Goal: Register for event/course

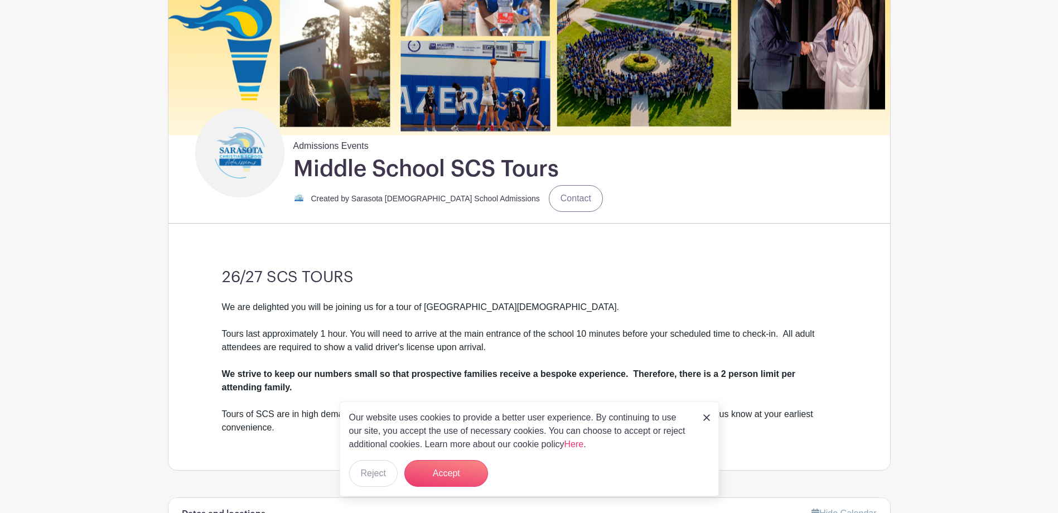
scroll to position [167, 0]
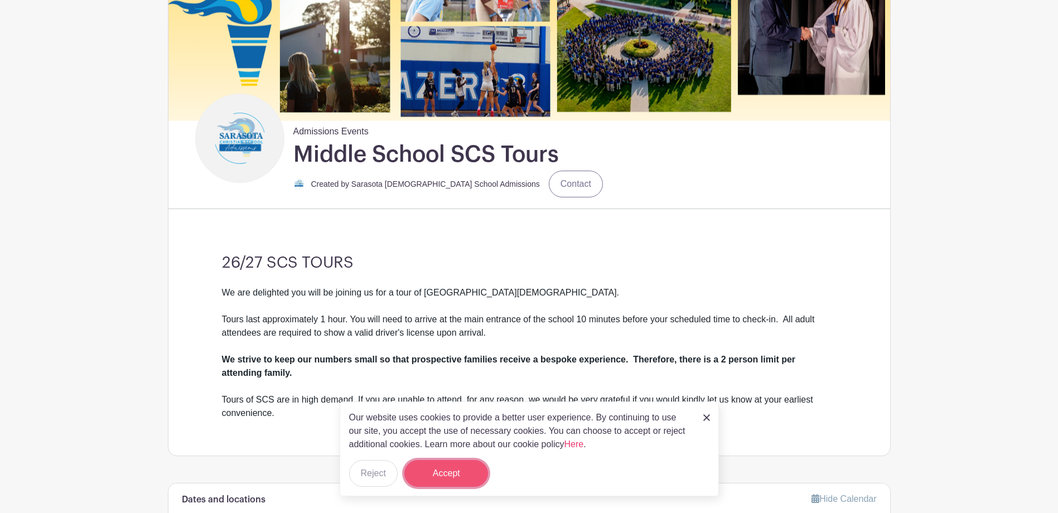
click at [450, 466] on button "Accept" at bounding box center [446, 473] width 84 height 27
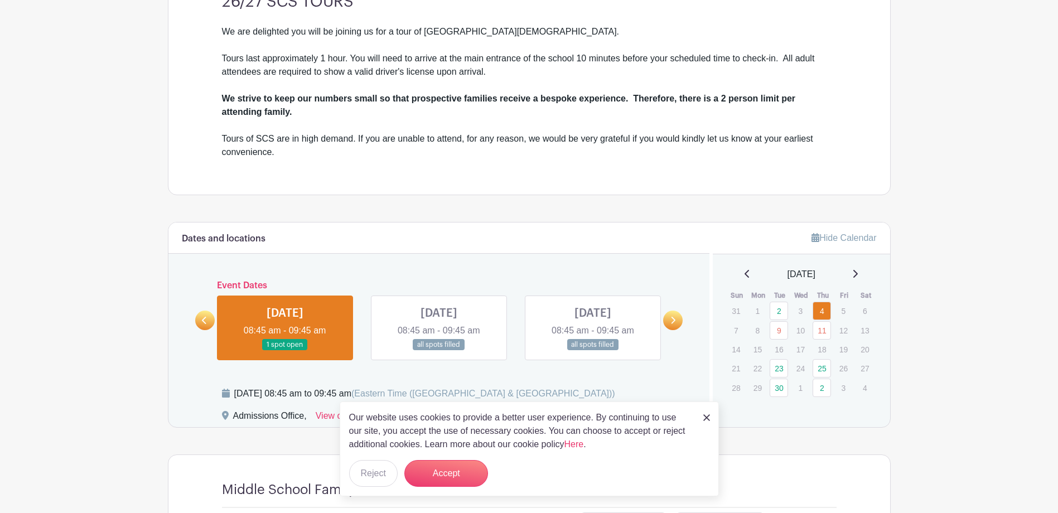
scroll to position [558, 0]
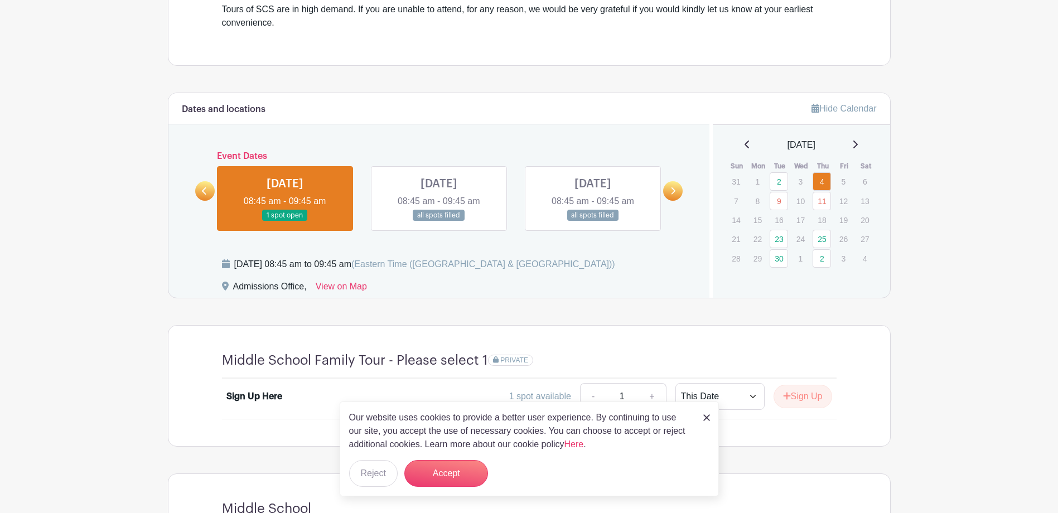
click at [439, 221] on link at bounding box center [439, 221] width 0 height 0
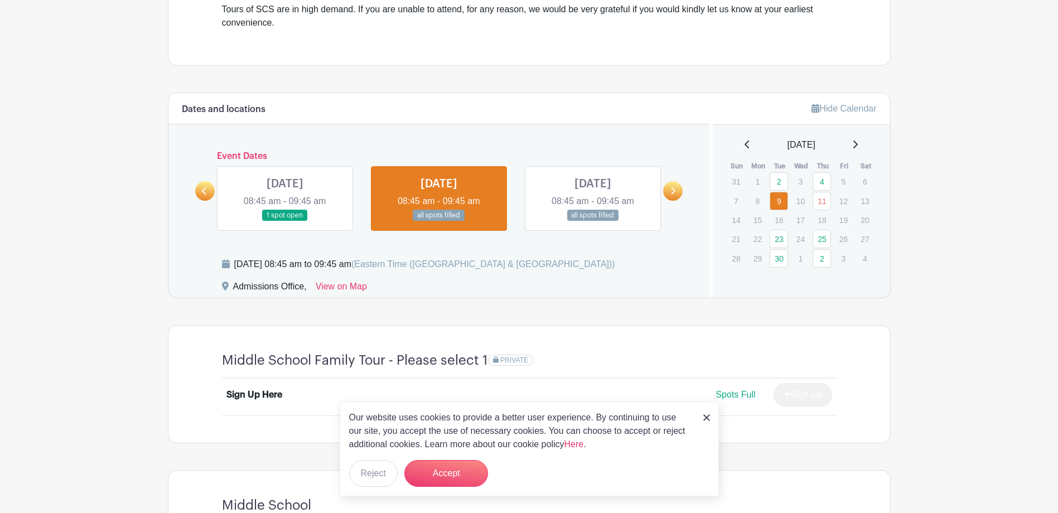
click at [678, 196] on link at bounding box center [673, 191] width 20 height 20
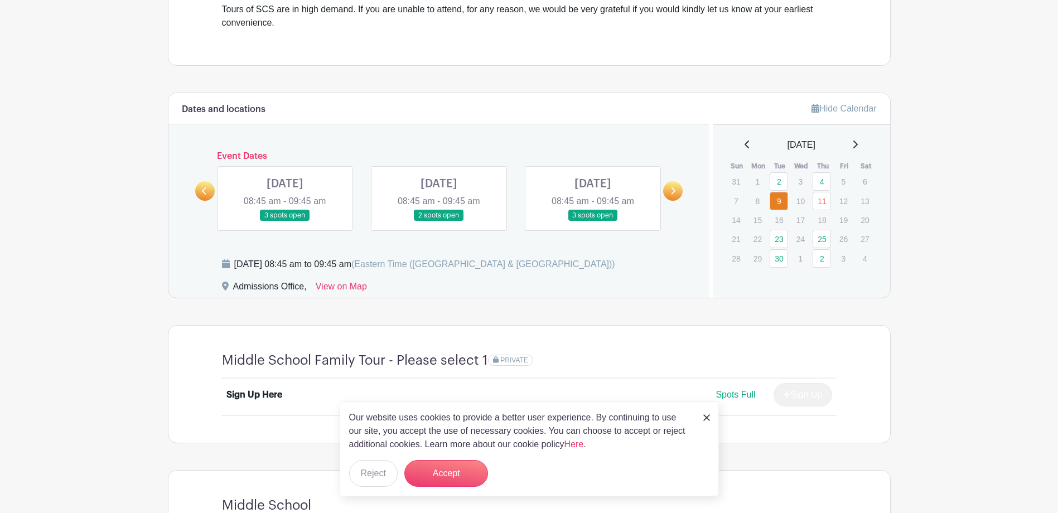
click at [200, 190] on link at bounding box center [205, 191] width 20 height 20
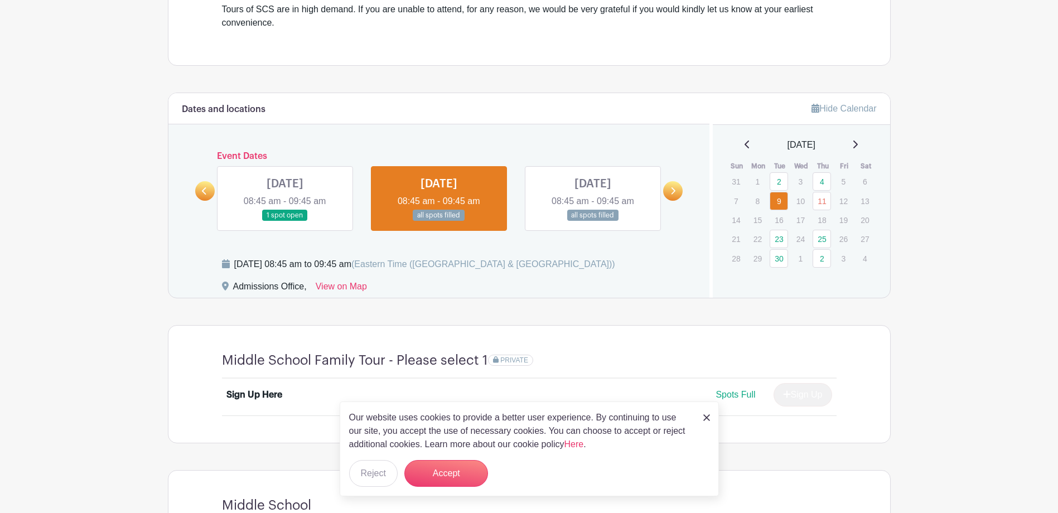
click at [285, 221] on link at bounding box center [285, 221] width 0 height 0
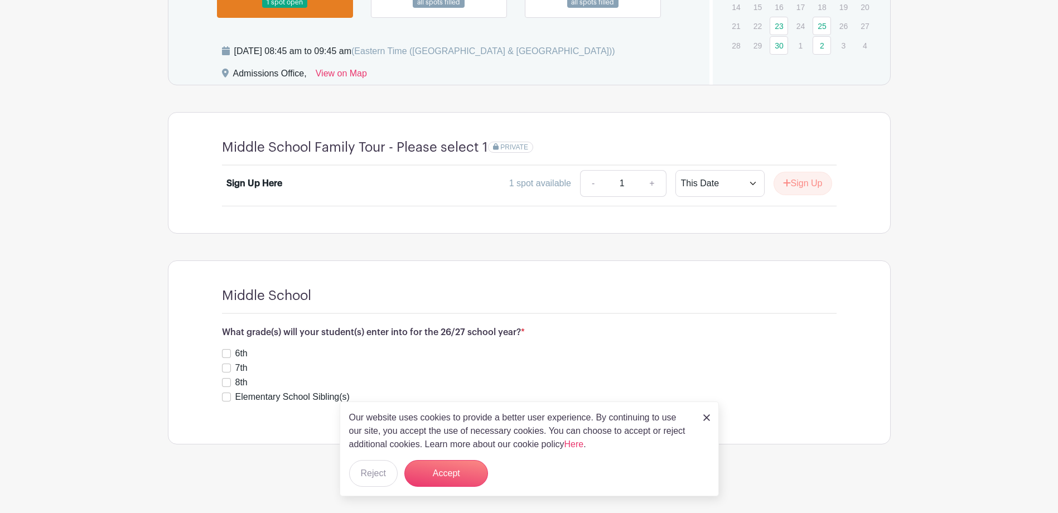
scroll to position [772, 0]
click at [739, 188] on select "This Date Select Dates" at bounding box center [719, 182] width 89 height 27
click at [675, 169] on select "This Date Select Dates" at bounding box center [719, 182] width 89 height 27
click at [225, 345] on div "What grade(s) will your student(s) enter into for the 26/27 school year? * 6th …" at bounding box center [529, 364] width 615 height 76
click at [224, 352] on input "6th" at bounding box center [226, 352] width 9 height 9
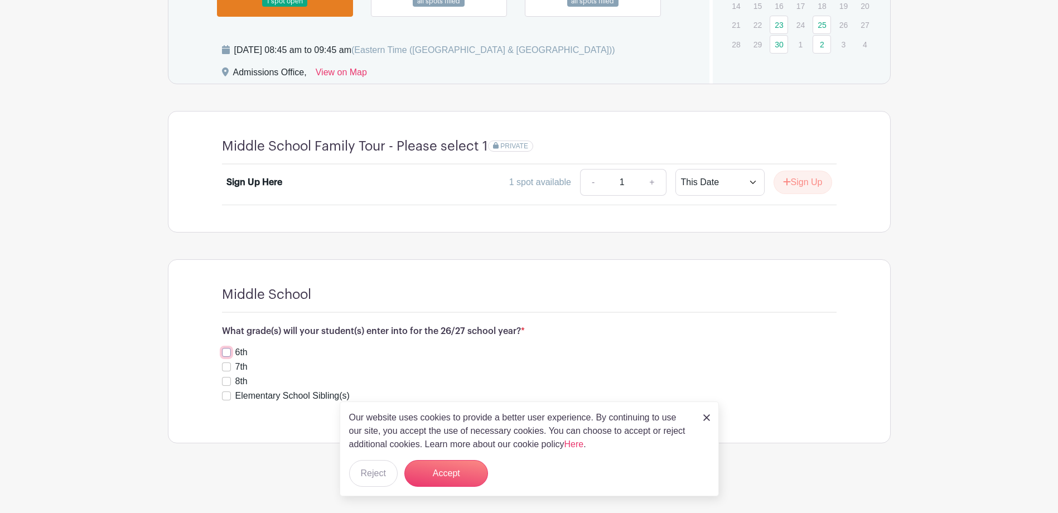
checkbox input "true"
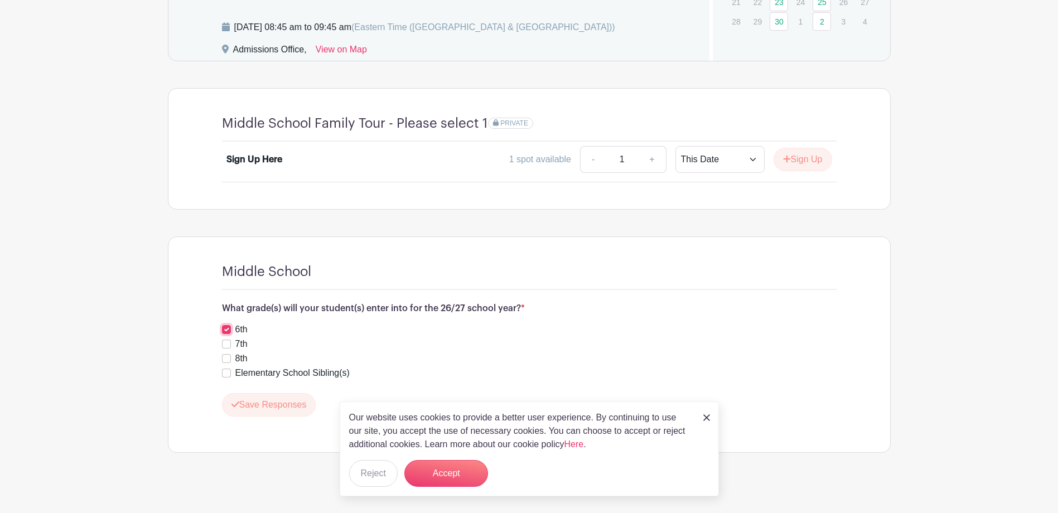
scroll to position [804, 0]
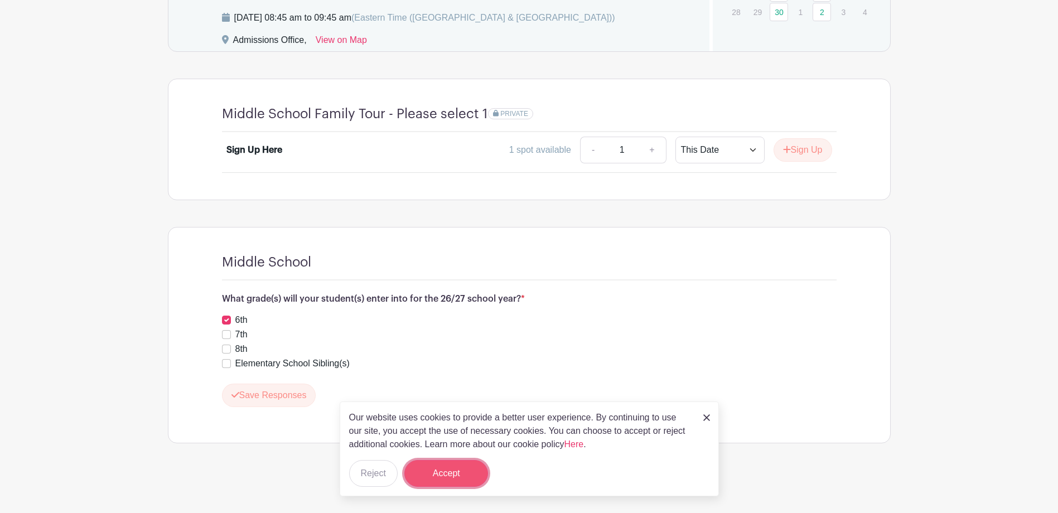
click at [438, 473] on button "Accept" at bounding box center [446, 473] width 84 height 27
click at [705, 418] on img at bounding box center [706, 417] width 7 height 7
click at [436, 468] on button "Accept" at bounding box center [446, 473] width 84 height 27
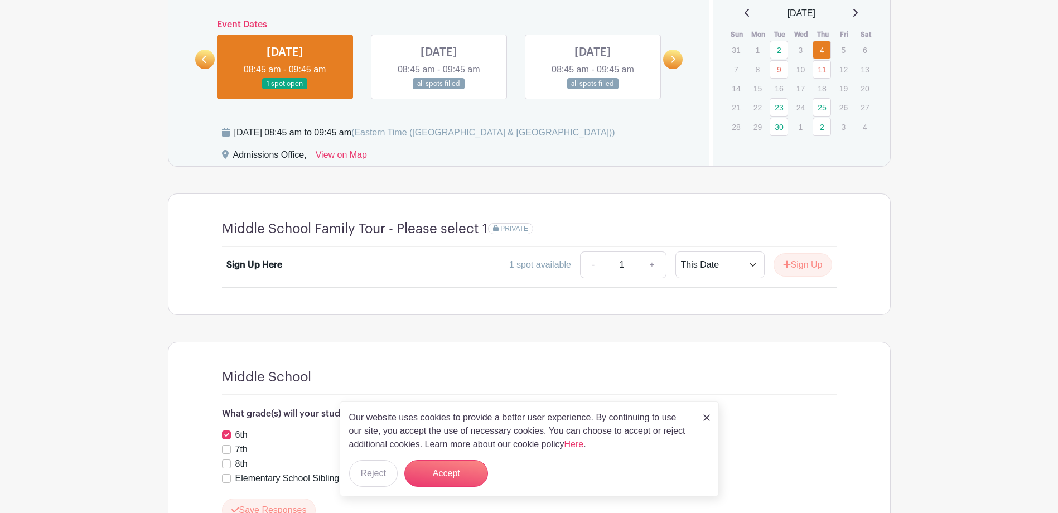
scroll to position [581, 0]
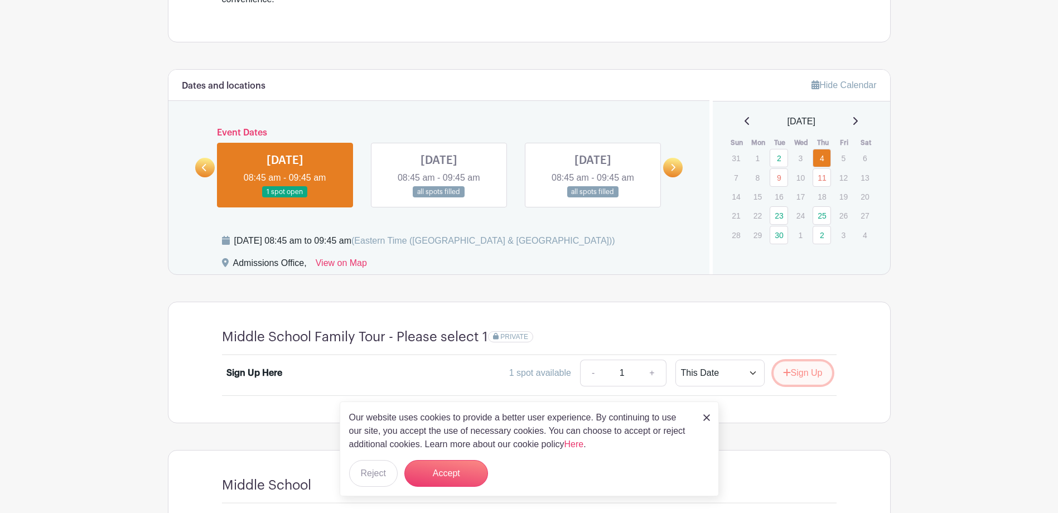
click at [784, 369] on icon "submit" at bounding box center [786, 372] width 7 height 7
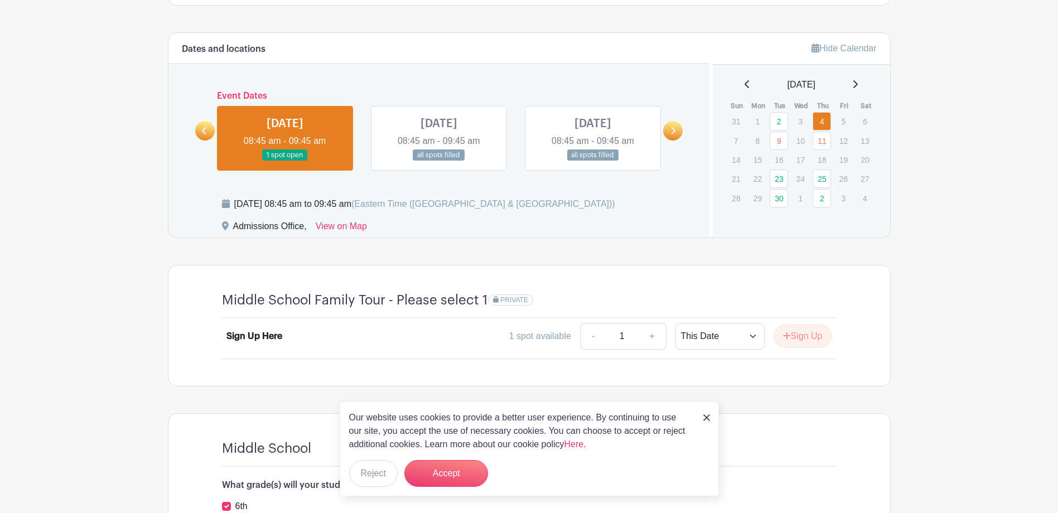
scroll to position [637, 0]
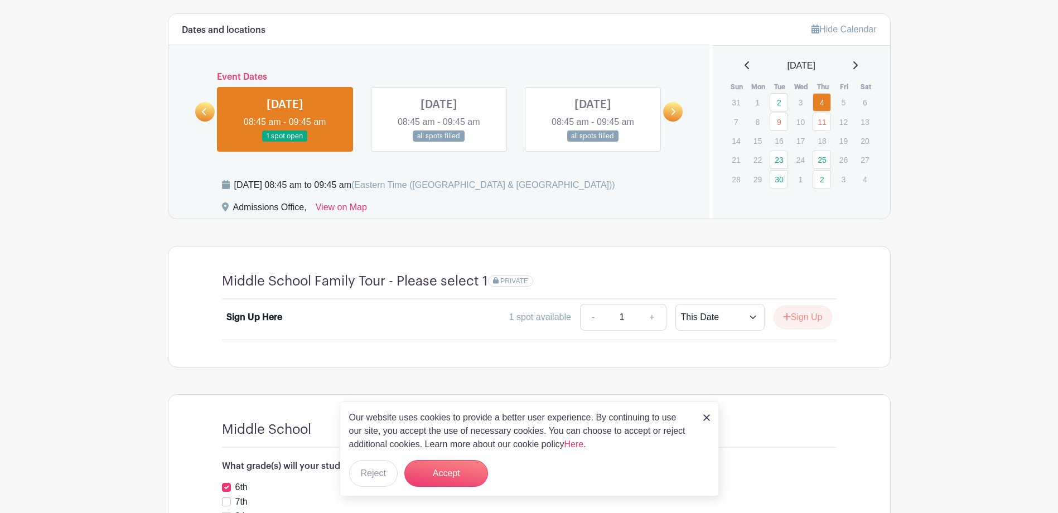
drag, startPoint x: 258, startPoint y: 326, endPoint x: 276, endPoint y: 321, distance: 18.7
click at [258, 327] on div "Sign Up Here 1 spot available - 1 + This Date Select Dates Select Dates Sign Up" at bounding box center [529, 319] width 606 height 31
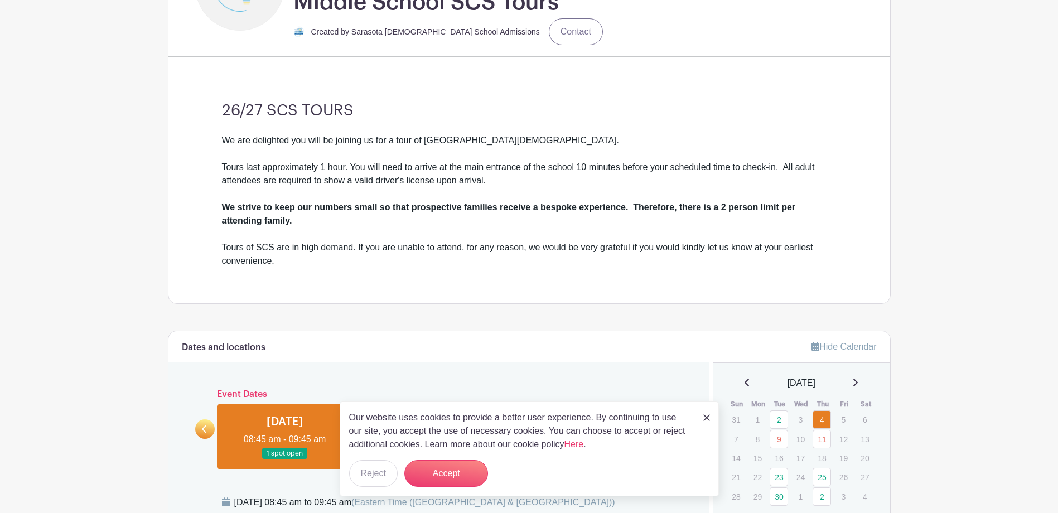
scroll to position [470, 0]
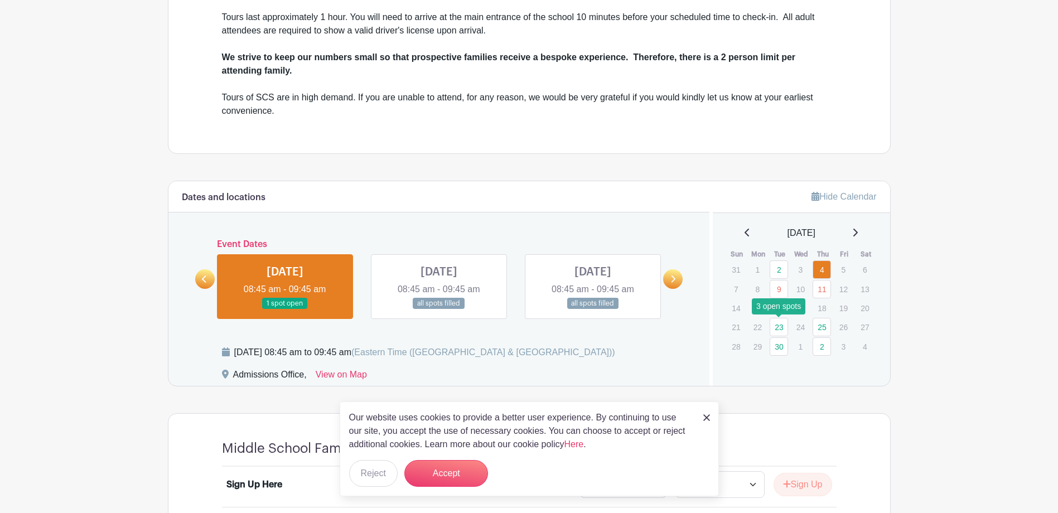
click at [780, 327] on link "23" at bounding box center [779, 327] width 18 height 18
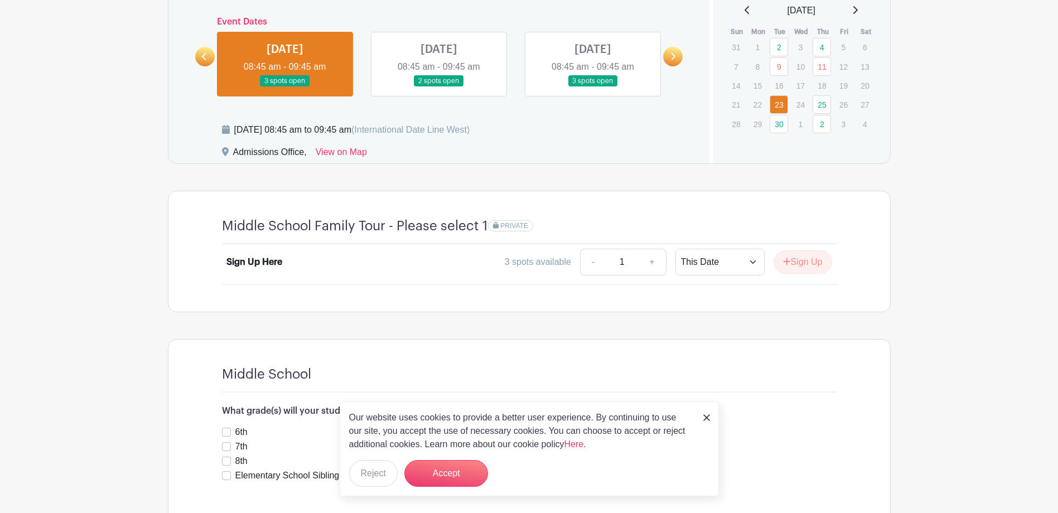
scroll to position [693, 0]
click at [453, 473] on button "Accept" at bounding box center [446, 473] width 84 height 27
click at [705, 417] on img at bounding box center [706, 417] width 7 height 7
click at [649, 260] on link "+" at bounding box center [652, 261] width 28 height 27
type input "2"
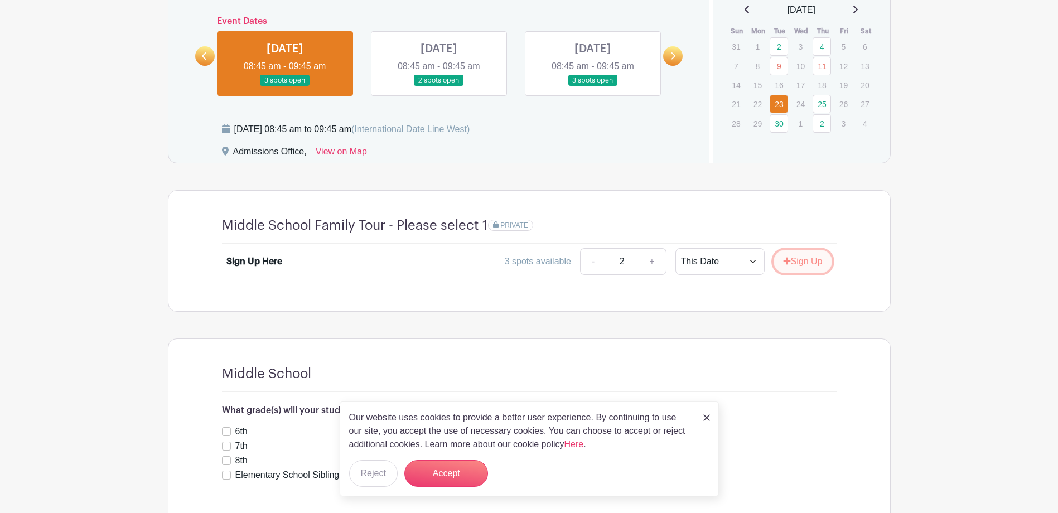
click at [805, 269] on button "Sign Up" at bounding box center [803, 261] width 59 height 23
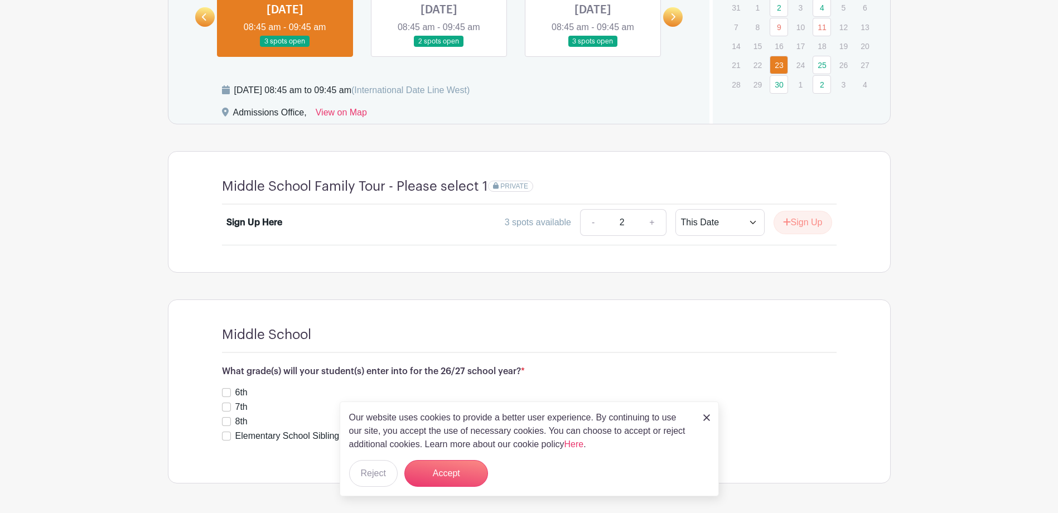
scroll to position [772, 0]
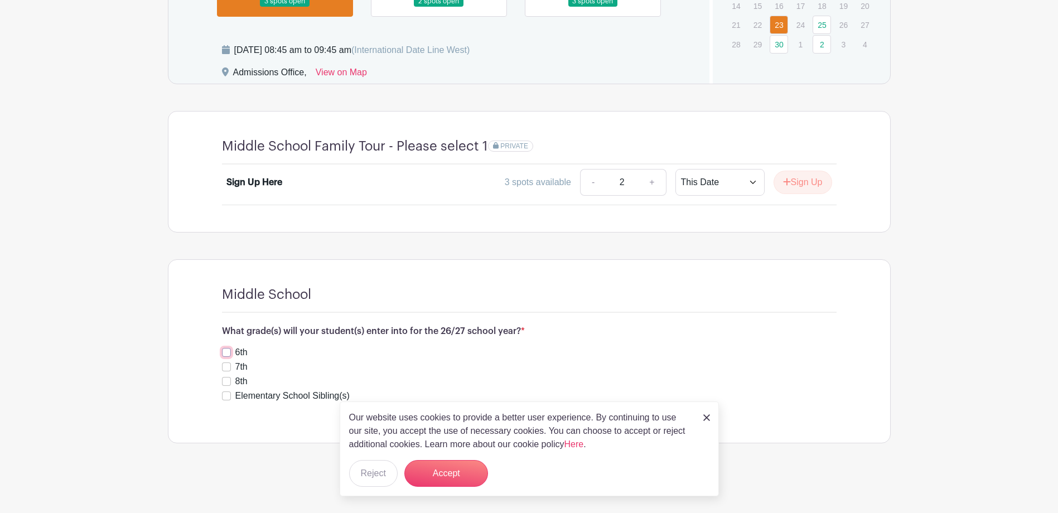
click at [225, 352] on input "6th" at bounding box center [226, 352] width 9 height 9
checkbox input "true"
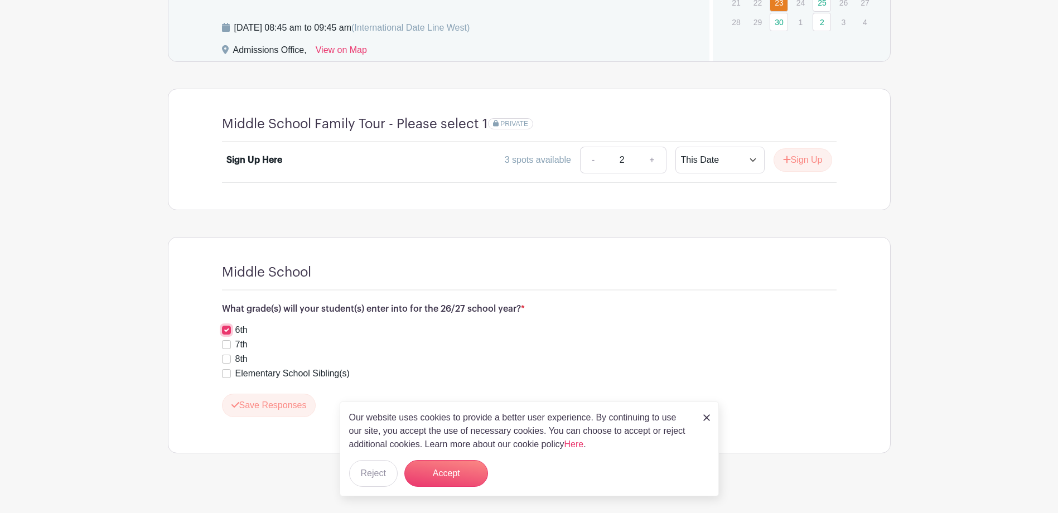
scroll to position [804, 0]
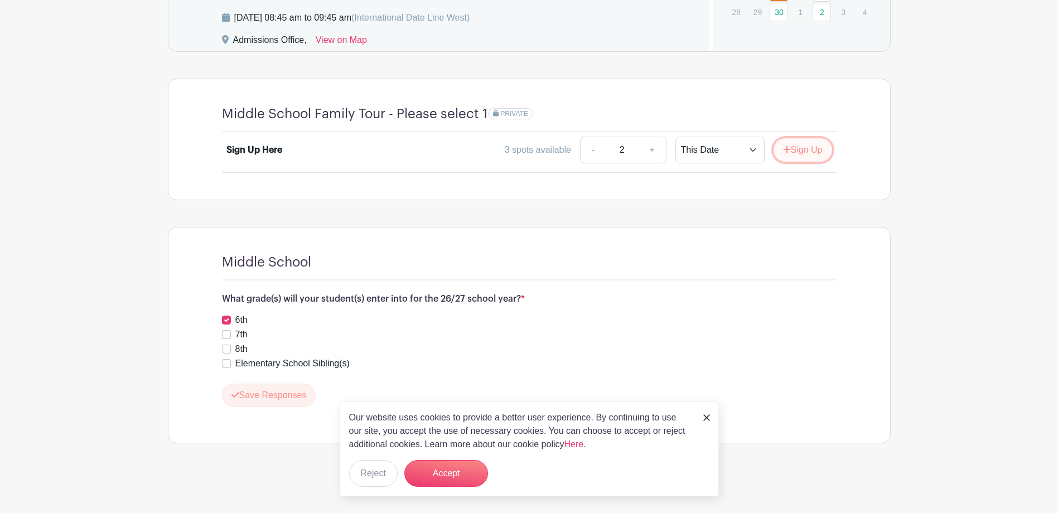
click at [792, 148] on button "Sign Up" at bounding box center [803, 149] width 59 height 23
click at [453, 473] on button "Accept" at bounding box center [446, 473] width 84 height 27
click at [573, 444] on link "Here" at bounding box center [574, 443] width 20 height 9
click at [451, 476] on button "Accept" at bounding box center [446, 473] width 84 height 27
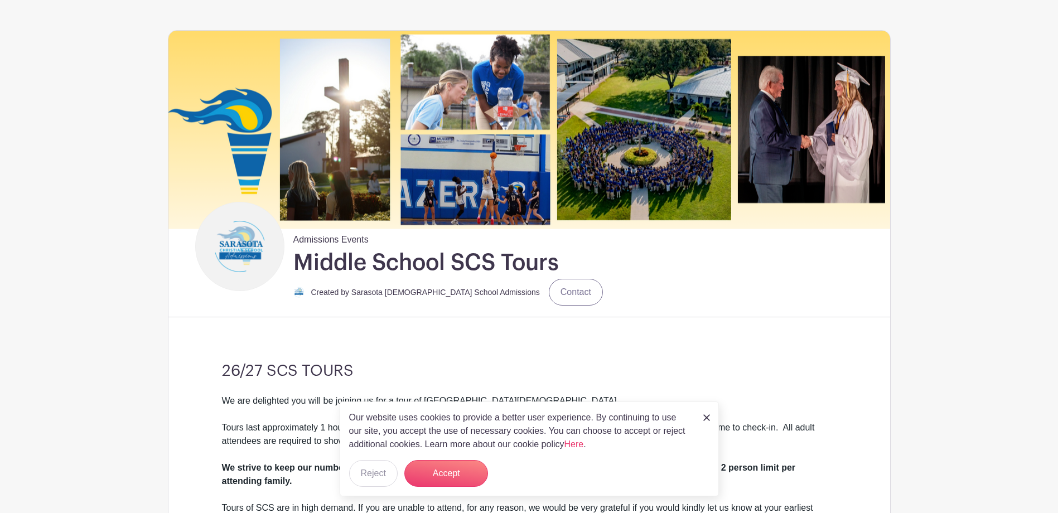
scroll to position [0, 0]
